Goal: Task Accomplishment & Management: Use online tool/utility

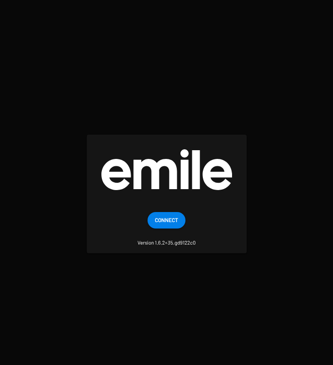
click at [172, 221] on span "Connect" at bounding box center [166, 219] width 23 height 16
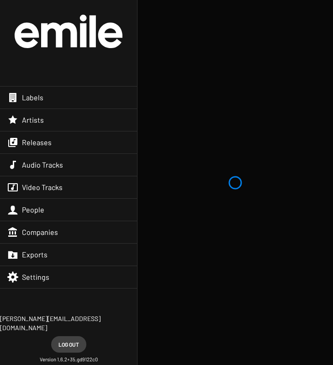
click at [73, 103] on div "Labels" at bounding box center [68, 97] width 137 height 22
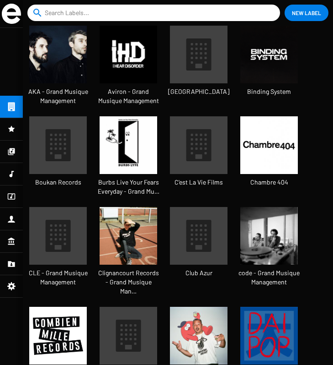
click at [110, 12] on input at bounding box center [156, 13] width 222 height 16
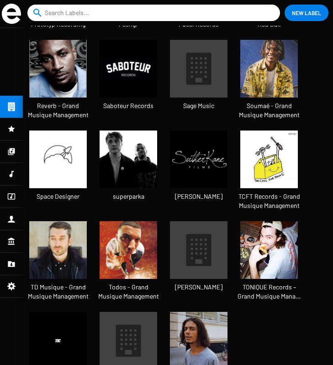
click at [200, 53] on icon at bounding box center [199, 69] width 25 height 32
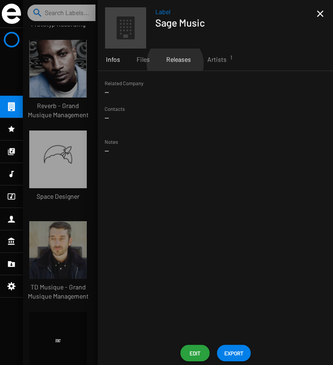
click at [175, 64] on span "Releases" at bounding box center [178, 59] width 25 height 9
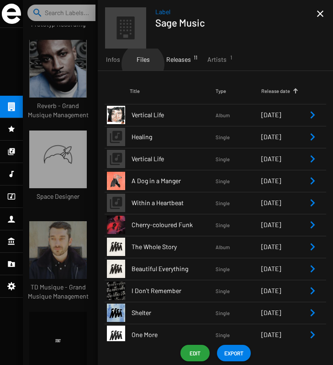
click at [143, 64] on div "Files" at bounding box center [144, 59] width 30 height 22
click at [171, 60] on span "Releases 11" at bounding box center [178, 59] width 25 height 9
click at [177, 121] on td "Vertical Life" at bounding box center [173, 115] width 86 height 22
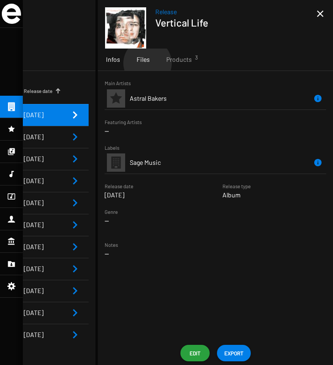
click at [147, 63] on span "Files" at bounding box center [143, 59] width 13 height 9
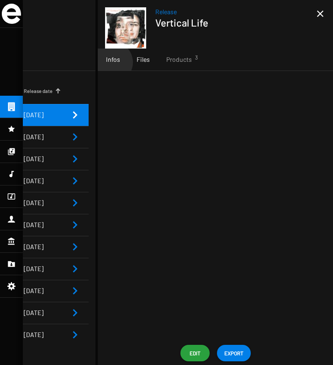
click at [112, 62] on span "Infos" at bounding box center [113, 59] width 14 height 9
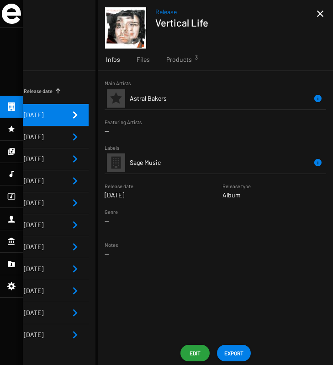
click at [186, 97] on td "Astral Bakers" at bounding box center [221, 98] width 183 height 22
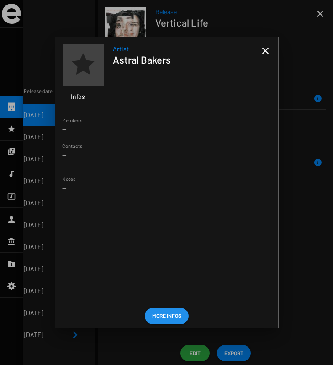
click at [263, 52] on mat-icon "close" at bounding box center [265, 50] width 11 height 11
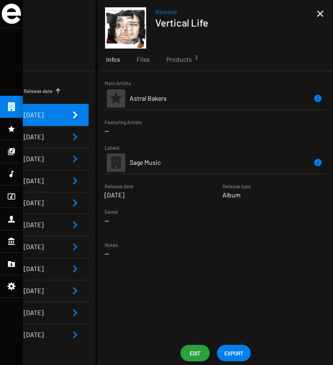
click at [193, 163] on td "Sage Music" at bounding box center [221, 163] width 183 height 22
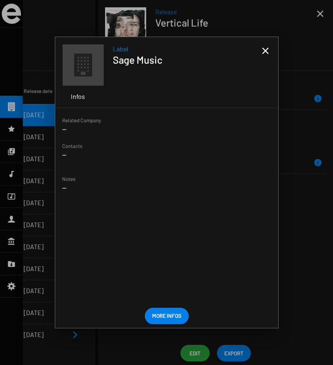
click at [262, 47] on mat-icon "close" at bounding box center [265, 50] width 11 height 11
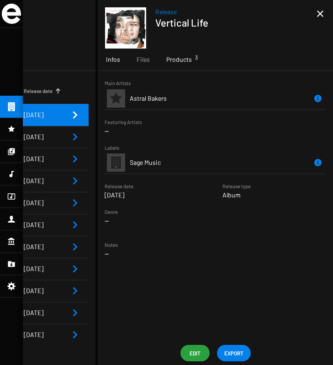
click at [178, 65] on div "Products 3" at bounding box center [179, 59] width 42 height 22
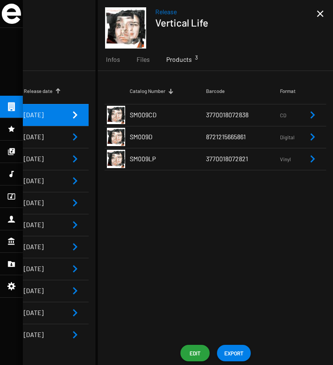
click at [183, 159] on td "SM009LP" at bounding box center [168, 159] width 76 height 22
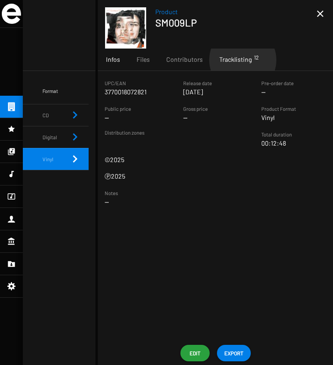
click at [242, 60] on span "Tracklisting 12" at bounding box center [236, 59] width 32 height 9
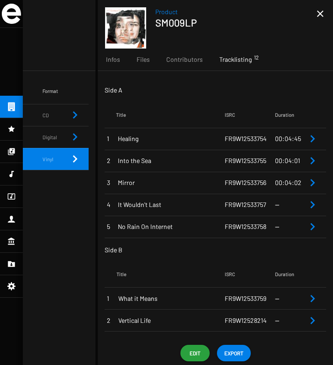
scroll to position [23, 0]
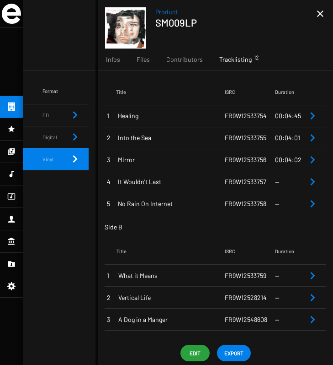
click at [309, 116] on icon "Remove Reference" at bounding box center [312, 115] width 11 height 11
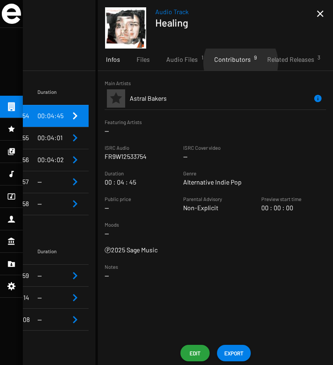
click at [239, 63] on span "Contributors 9" at bounding box center [233, 59] width 37 height 9
